Goal: Transaction & Acquisition: Purchase product/service

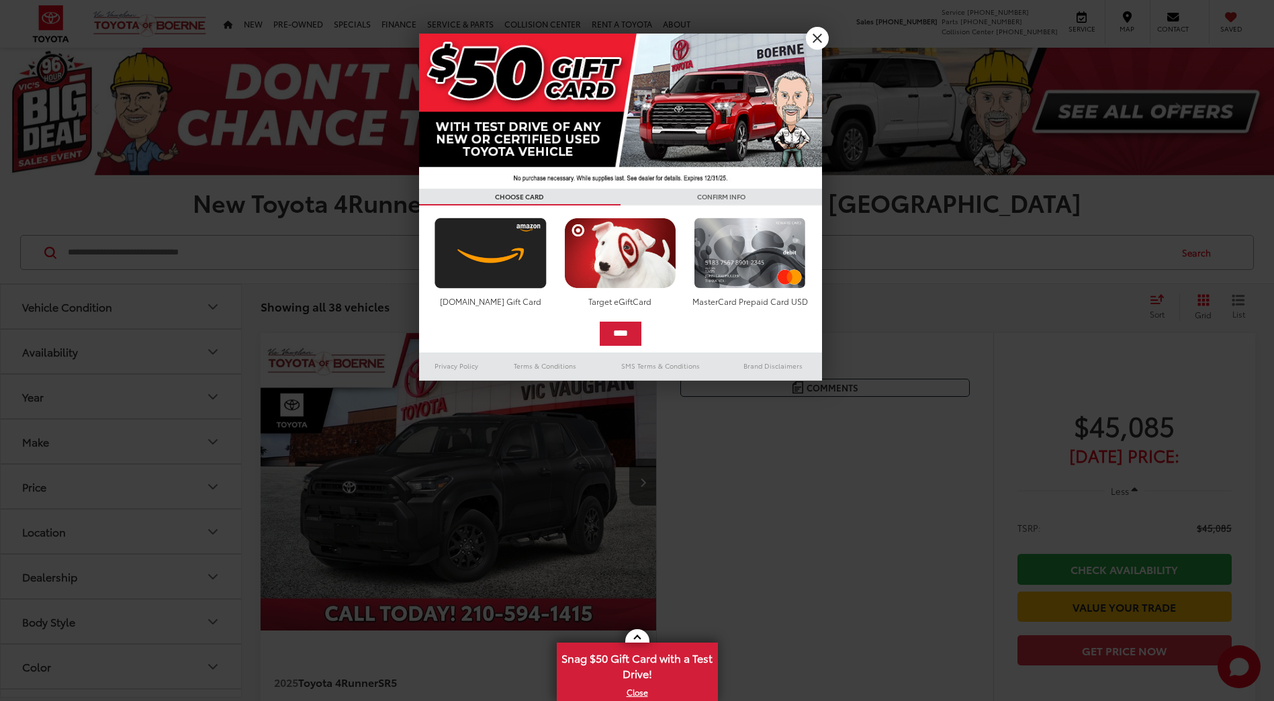
click at [898, 460] on div at bounding box center [637, 350] width 1274 height 701
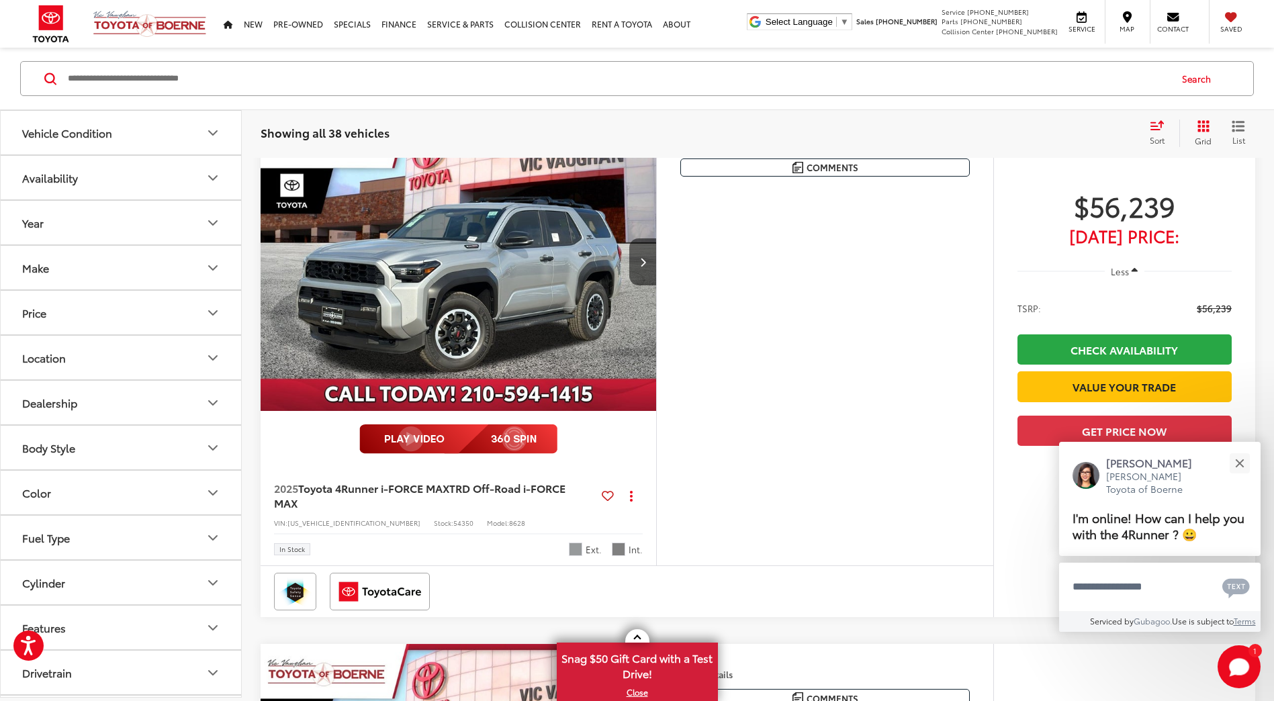
scroll to position [1612, 0]
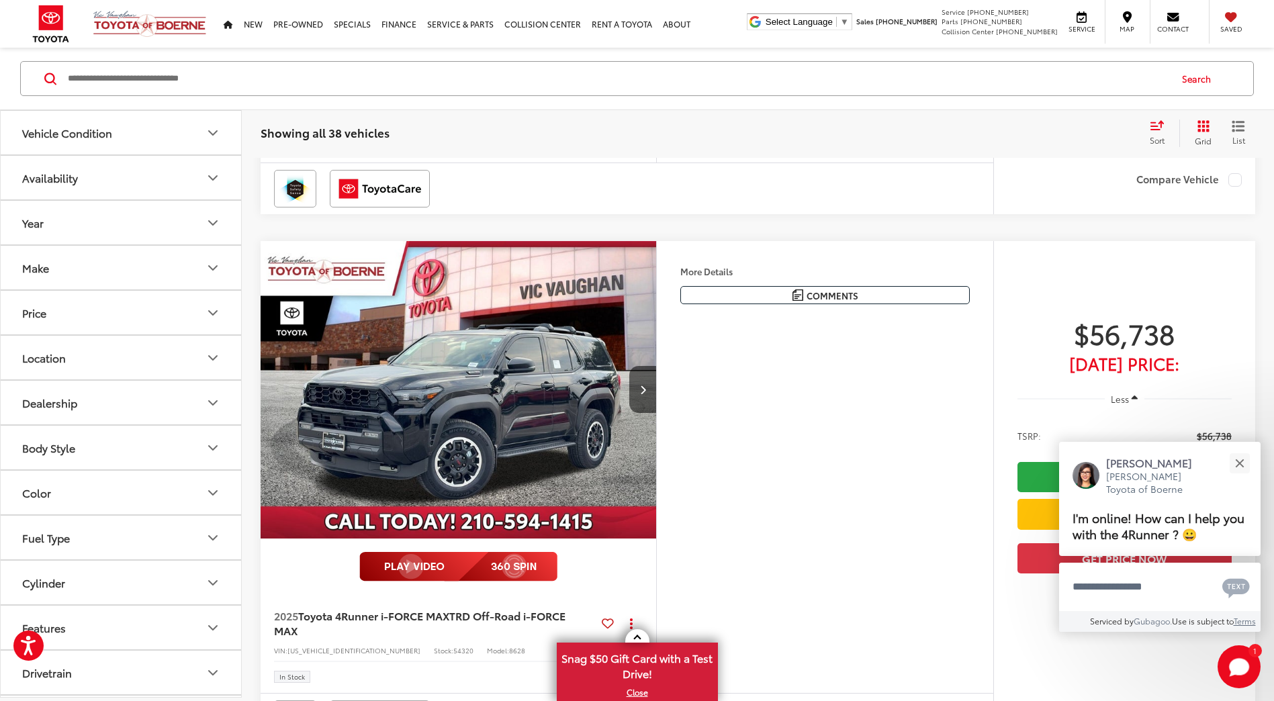
click at [1154, 128] on icon "Select sort value" at bounding box center [1157, 125] width 15 height 10
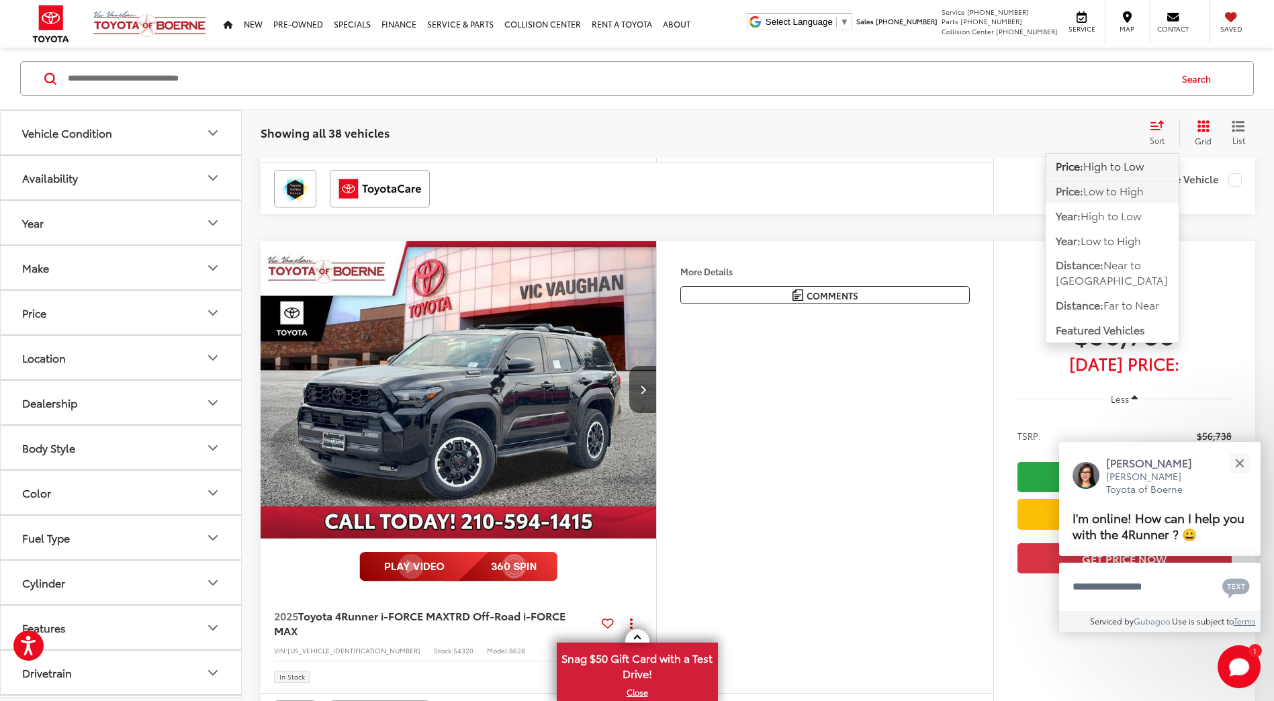
click at [1127, 185] on span "Low to High" at bounding box center [1114, 190] width 60 height 15
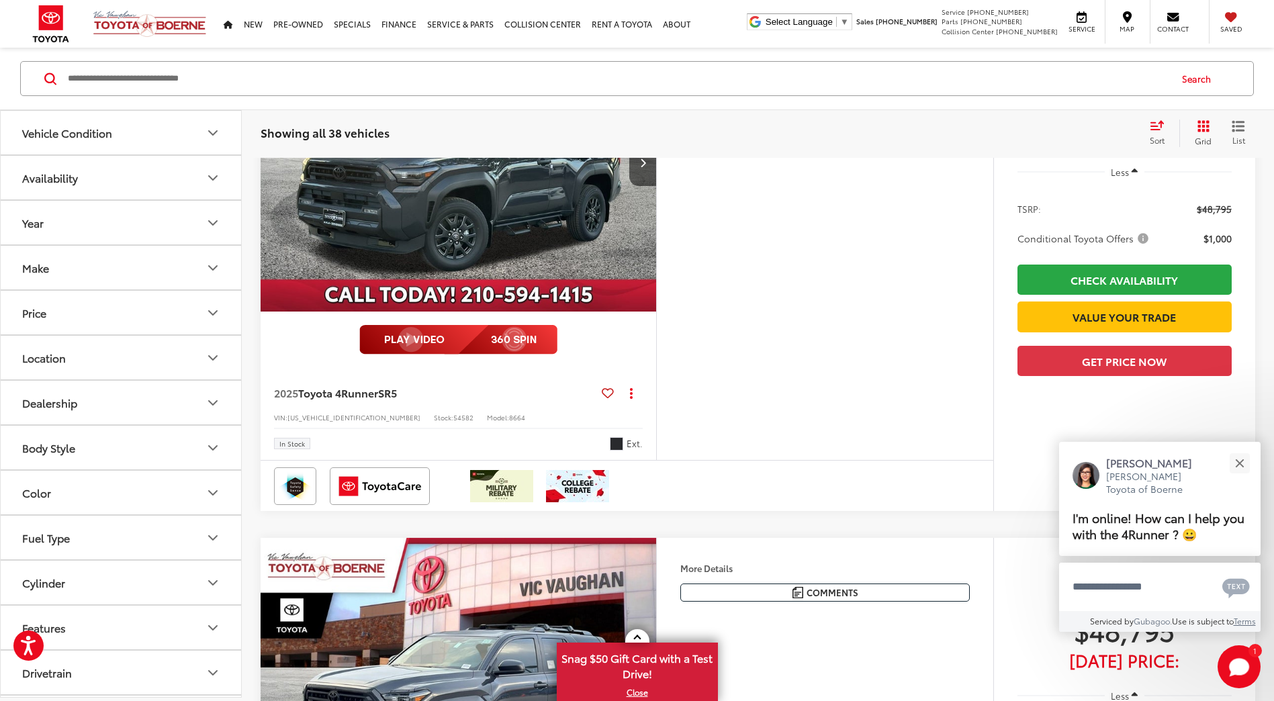
scroll to position [1344, 0]
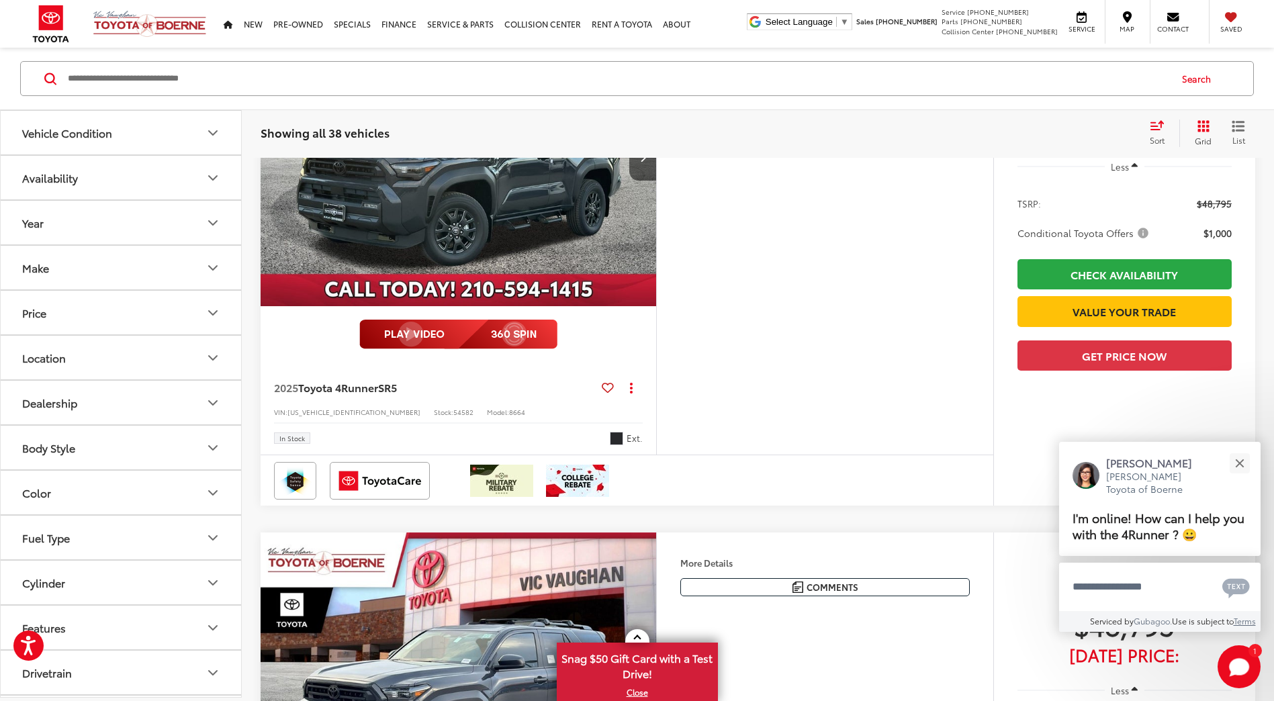
click at [477, 261] on img "2025 Toyota 4Runner SR5 0" at bounding box center [459, 158] width 398 height 298
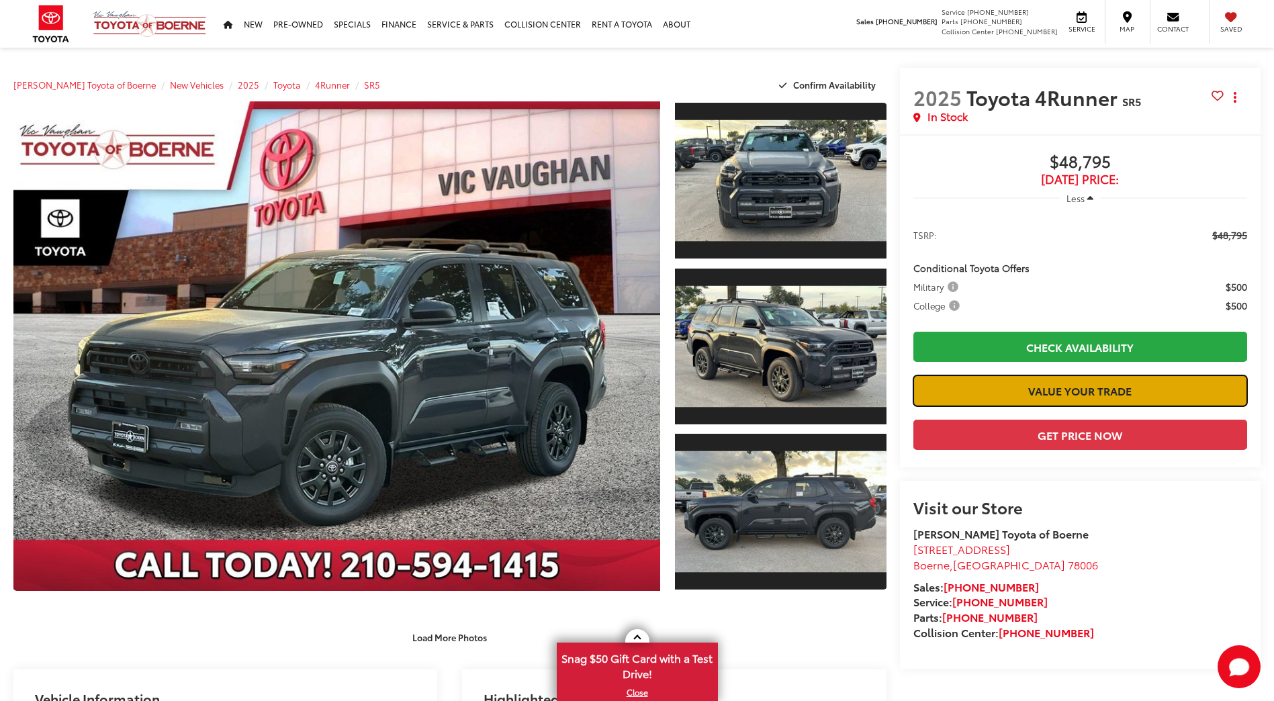
click at [1073, 400] on link "Value Your Trade" at bounding box center [1081, 391] width 334 height 30
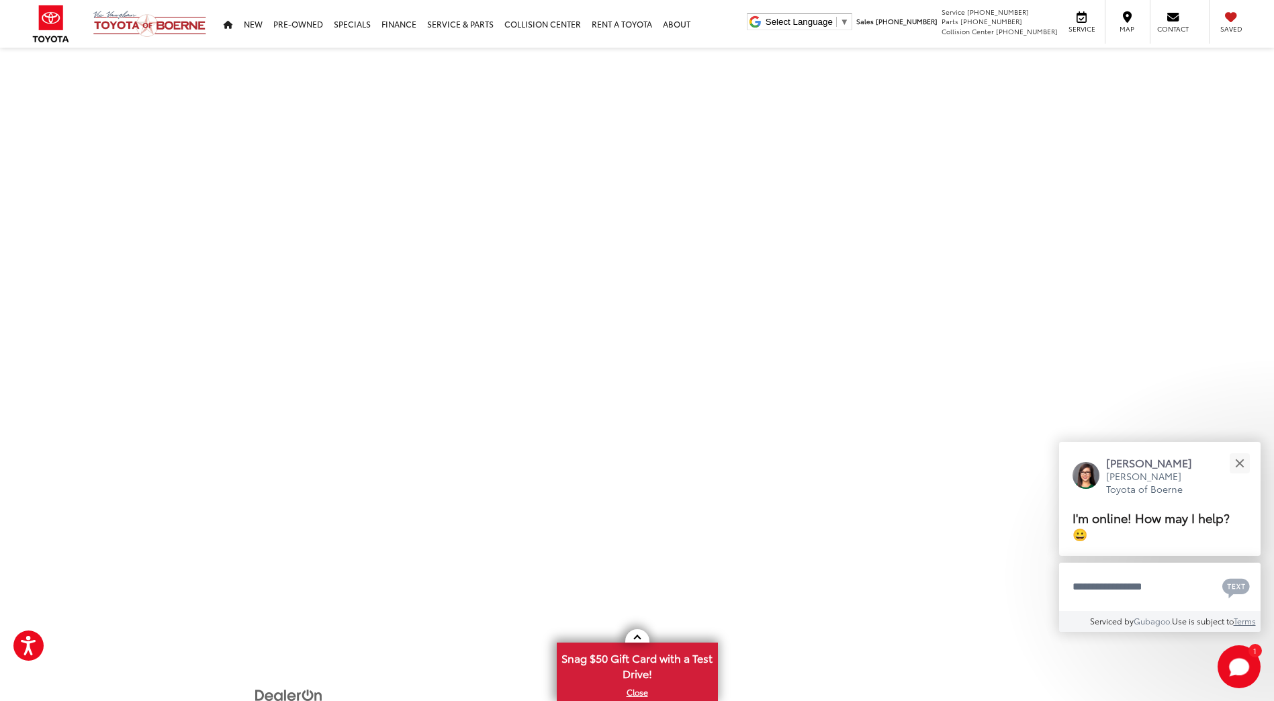
scroll to position [307, 0]
